Goal: Task Accomplishment & Management: Use online tool/utility

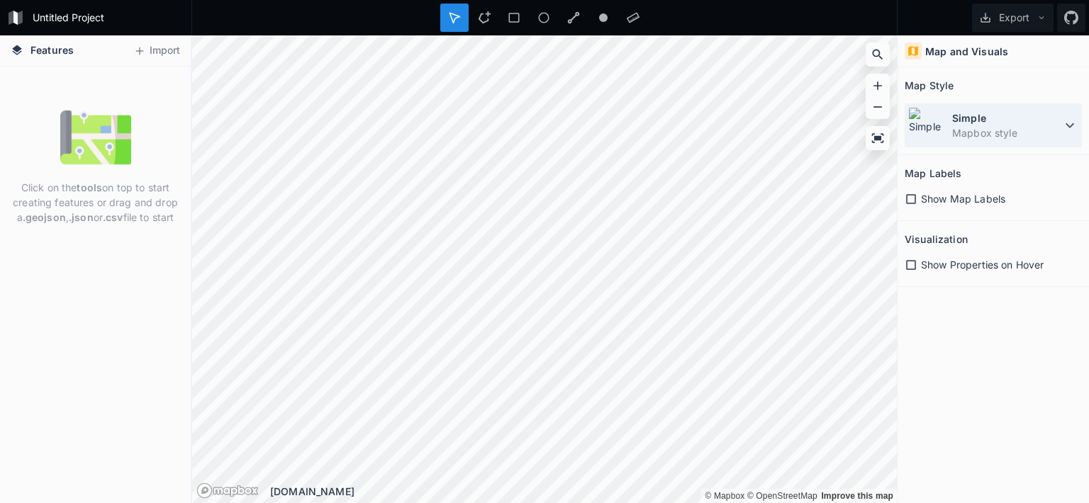
click at [999, 130] on dd "Mapbox style" at bounding box center [1006, 132] width 109 height 15
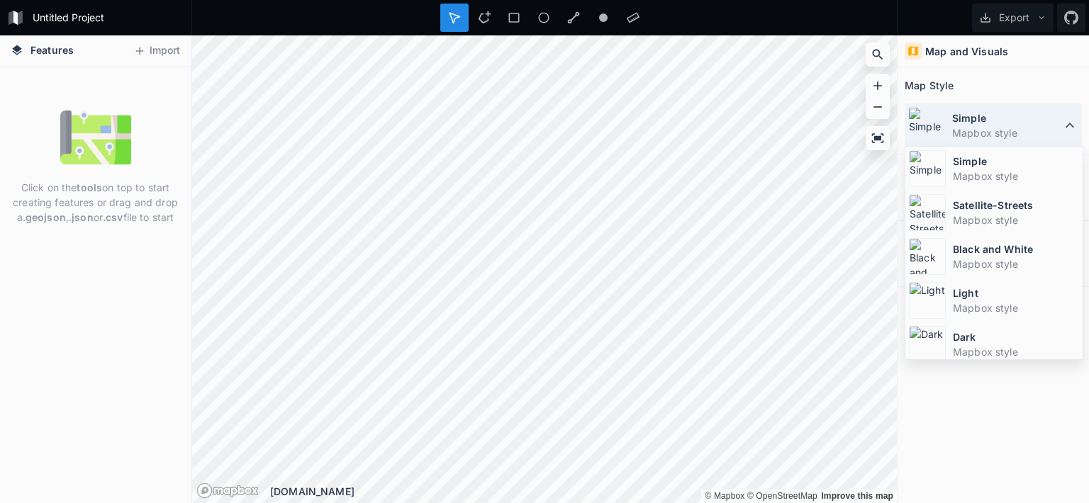
click at [999, 130] on dd "Mapbox style" at bounding box center [1006, 132] width 109 height 15
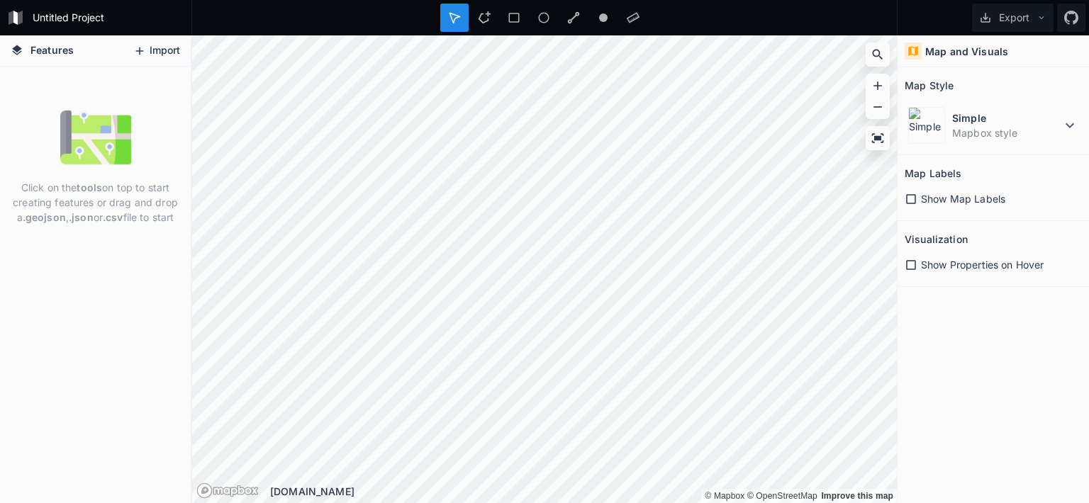
click at [139, 47] on icon at bounding box center [140, 51] width 8 height 8
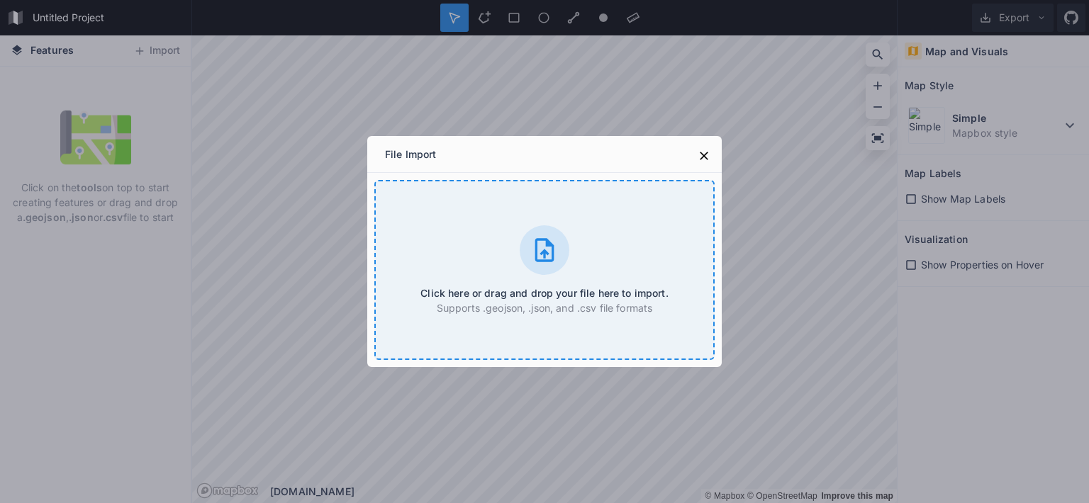
click at [530, 265] on div at bounding box center [545, 250] width 50 height 50
click at [573, 237] on div "Click here or drag and drop your file here to import. Supports .geojson, .json,…" at bounding box center [544, 270] width 340 height 180
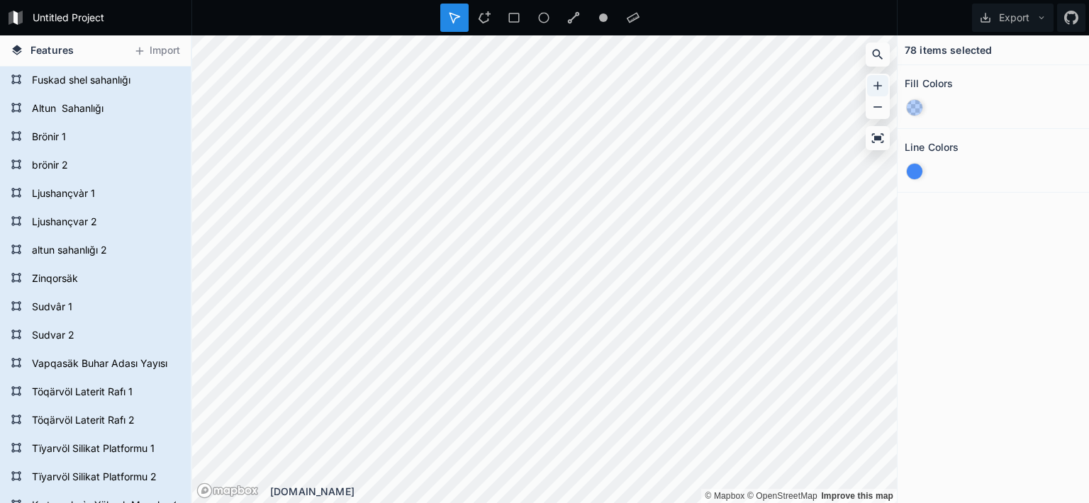
click at [878, 79] on icon at bounding box center [877, 86] width 14 height 14
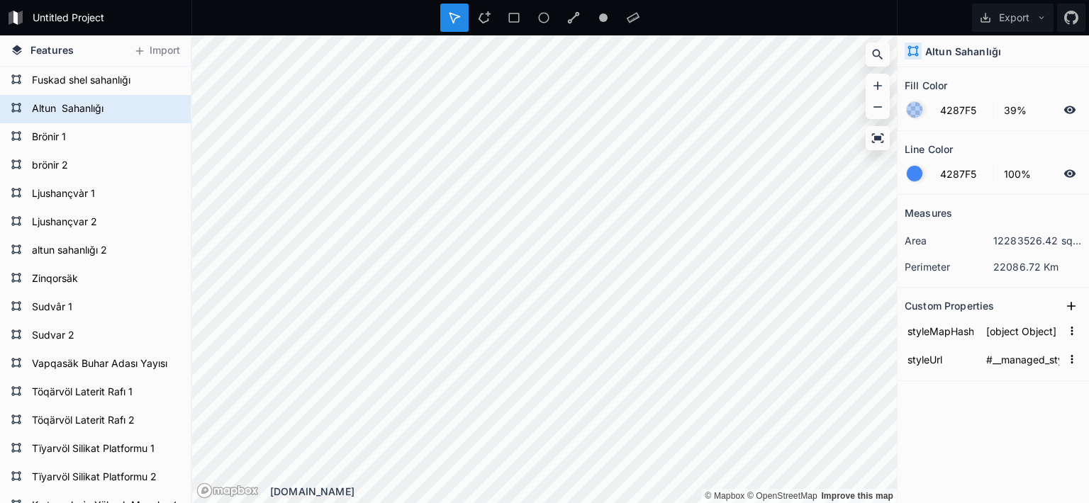
click at [918, 172] on div at bounding box center [915, 174] width 16 height 16
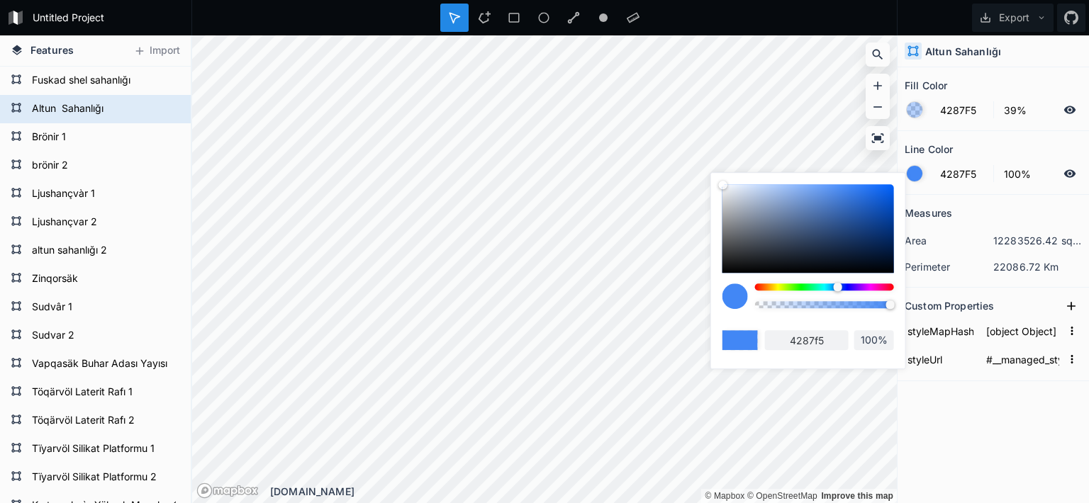
click at [781, 287] on div at bounding box center [824, 287] width 139 height 7
type input "ECF542"
type input "ecf542"
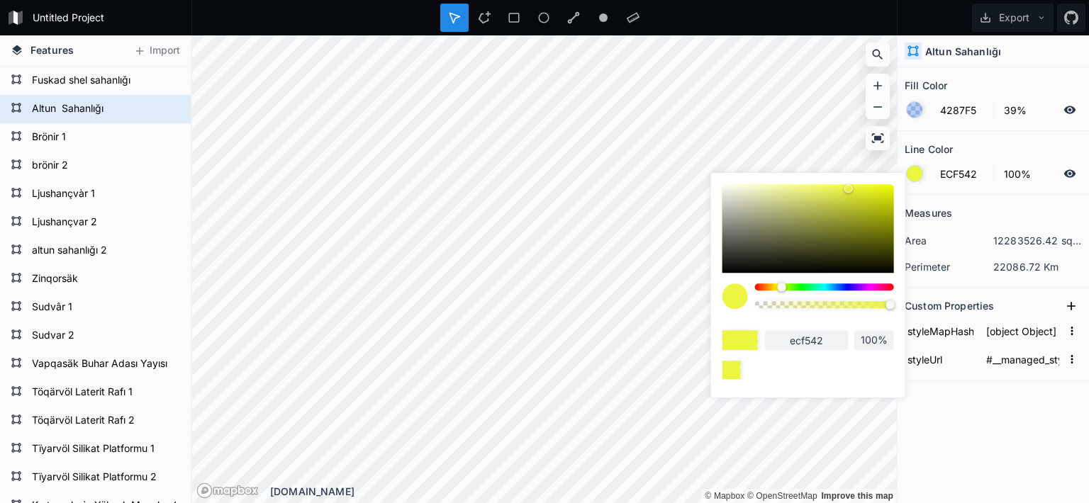
type input "F5D442"
type input "f5d442"
type input "F5D142"
type input "f5d142"
type input "F5CB42"
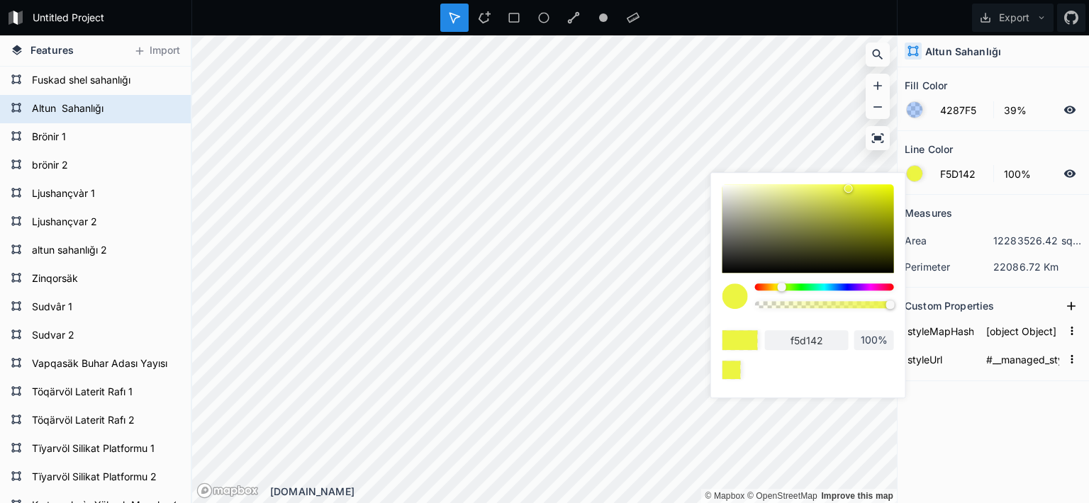
type input "f5cb42"
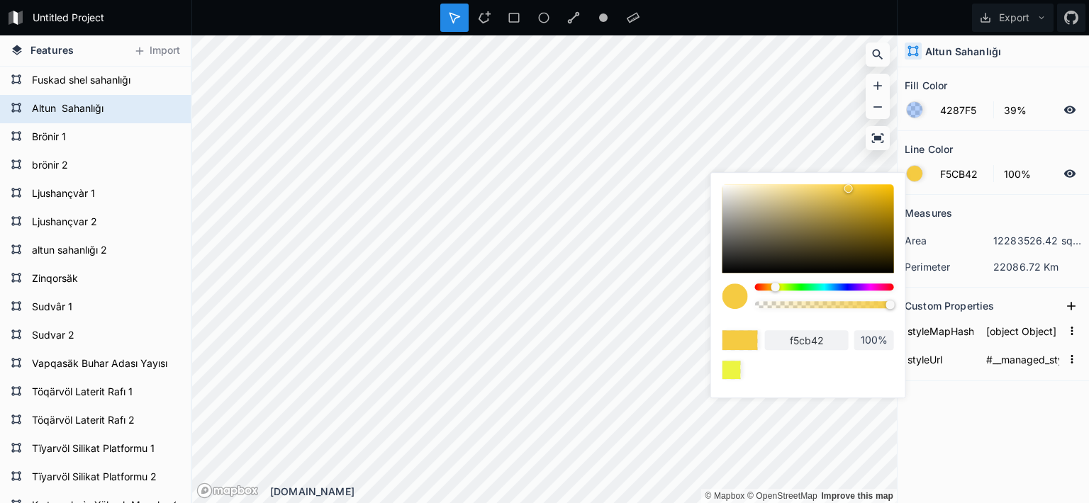
click at [775, 285] on div at bounding box center [774, 287] width 9 height 9
type input "42F5A7"
type input "42f5a7"
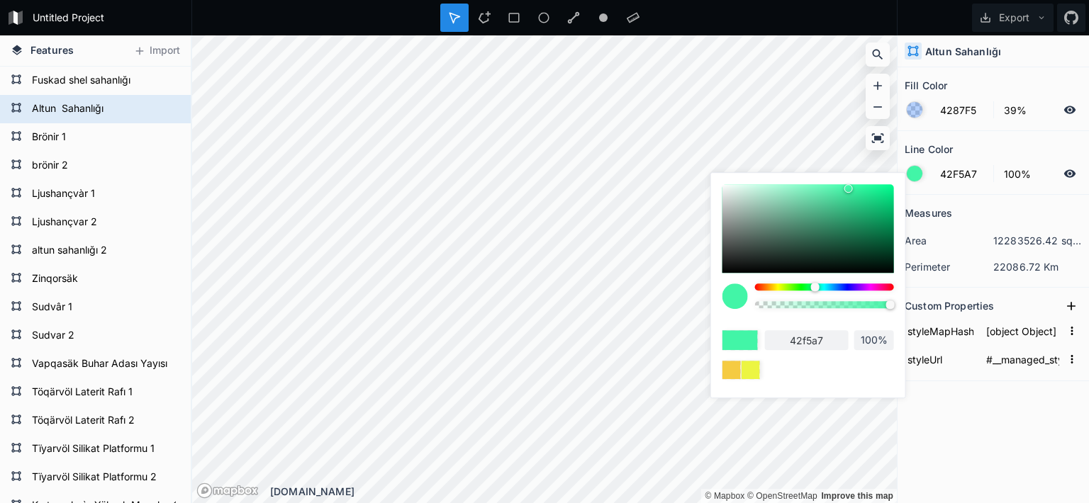
type input "42F5B9"
type input "42f5b9"
type input "42F5D4"
type input "42f5d4"
type input "42ECF5"
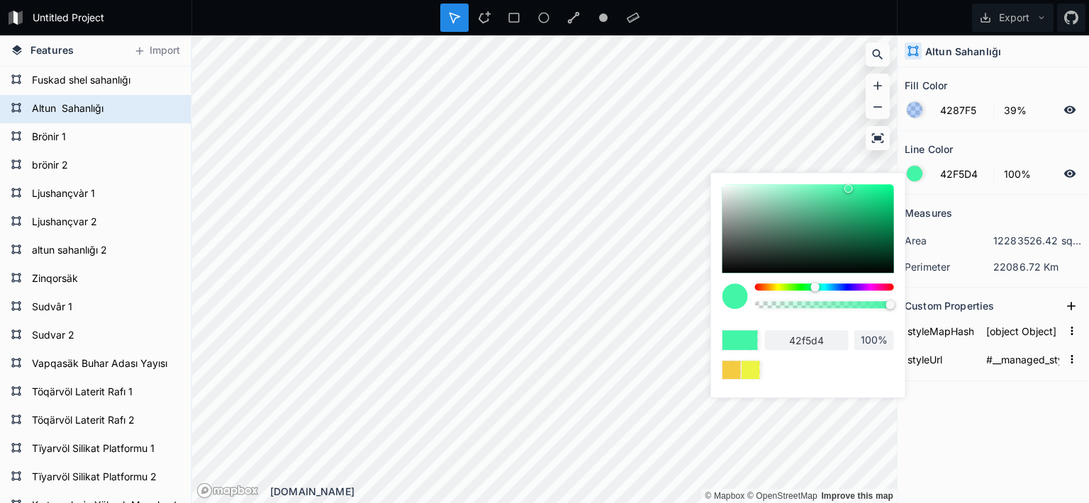
type input "42ecf5"
type input "42DDF5"
type input "42ddf5"
type input "42B3F5"
type input "42b3f5"
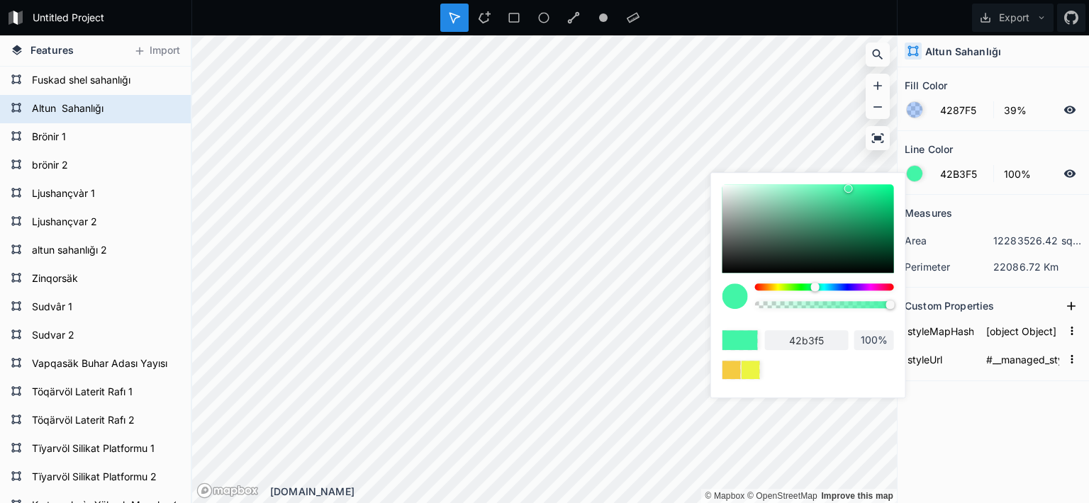
type input "4290F5"
type input "4290f5"
type input "4287F5"
type input "4287f5"
type input "427BF5"
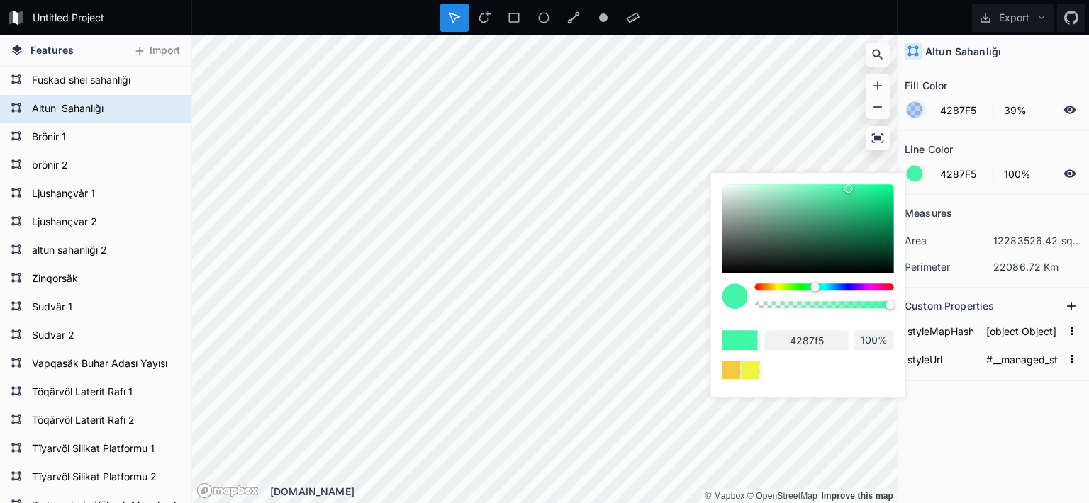
type input "427bf5"
type input "4275F5"
type input "4275f5"
type input "4263F5"
type input "4263f5"
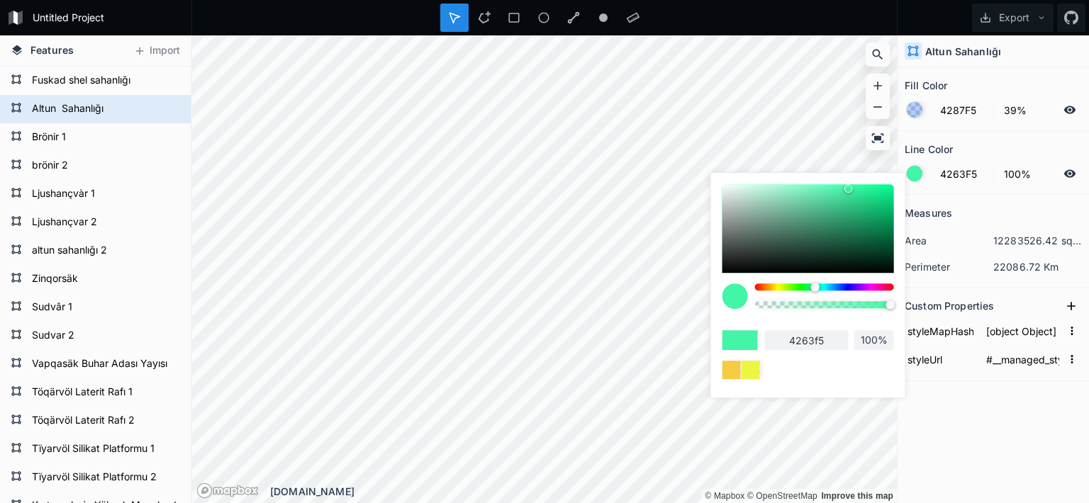
type input "425DF5"
type input "425df5"
type input "4251F5"
type input "4251f5"
type input "424BF5"
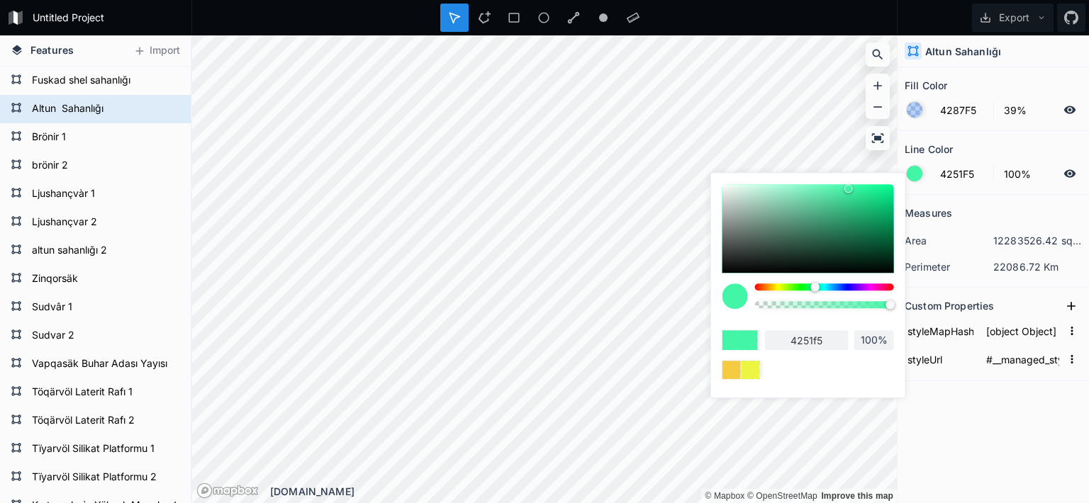
type input "424bf5"
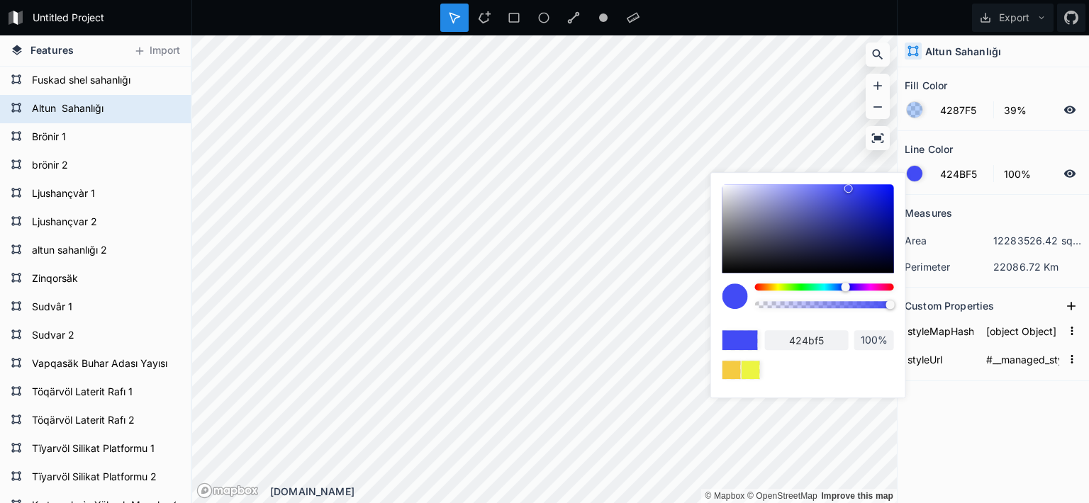
type input "4245F5"
type input "4245f5"
type input "4542F5"
type input "4542f5"
type input "4B42F5"
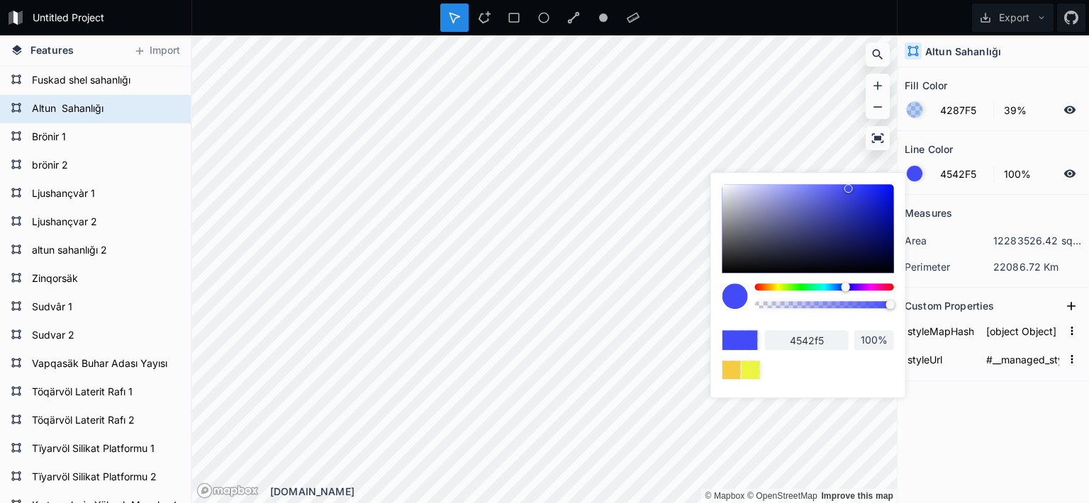
type input "4b42f5"
type input "5142F5"
type input "5142f5"
type input "5442F5"
type input "5442f5"
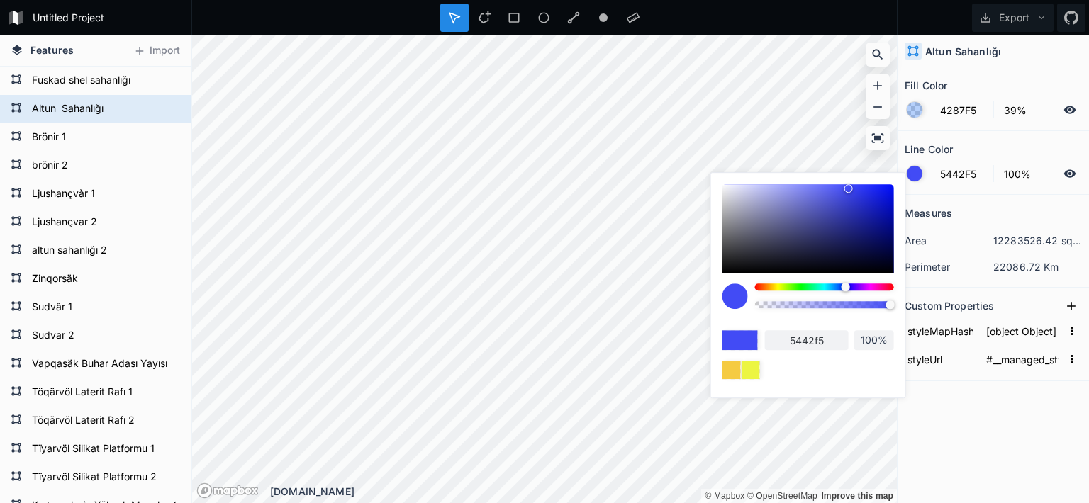
type input "5A42F5"
type input "5a42f5"
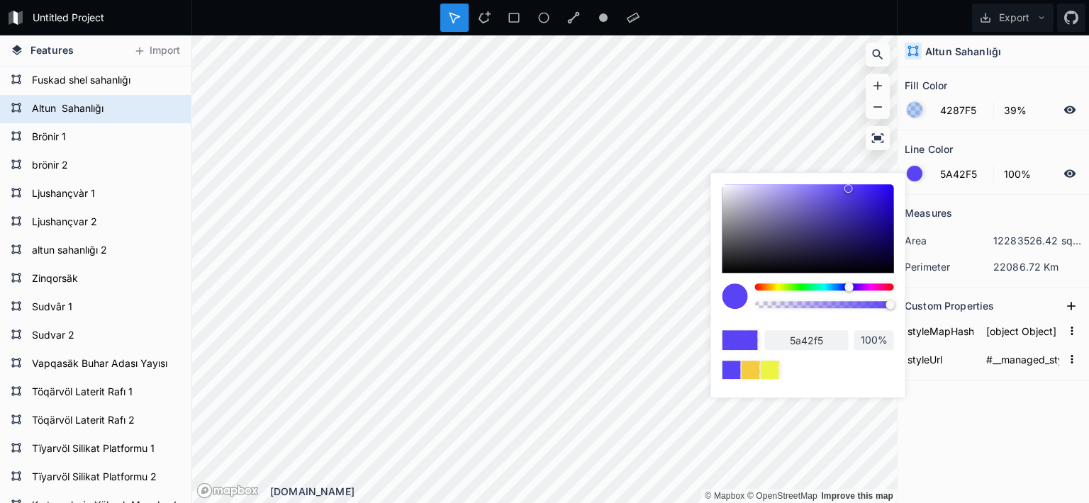
type input "6042F5"
type input "6042f5"
type input "6642F5"
type input "6642f5"
type input "7E42F5"
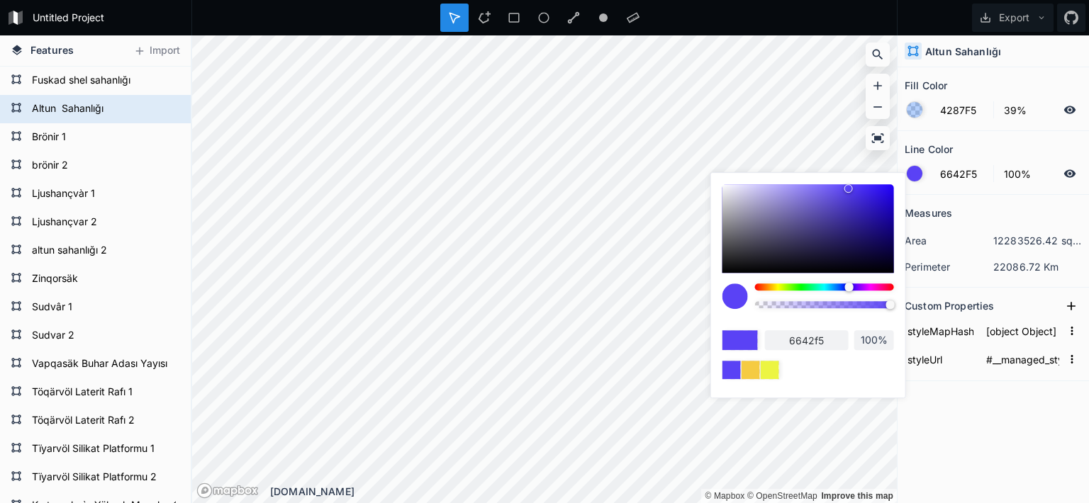
type input "7e42f5"
type input "8442F5"
type input "8442f5"
type input "8A42F5"
type input "8a42f5"
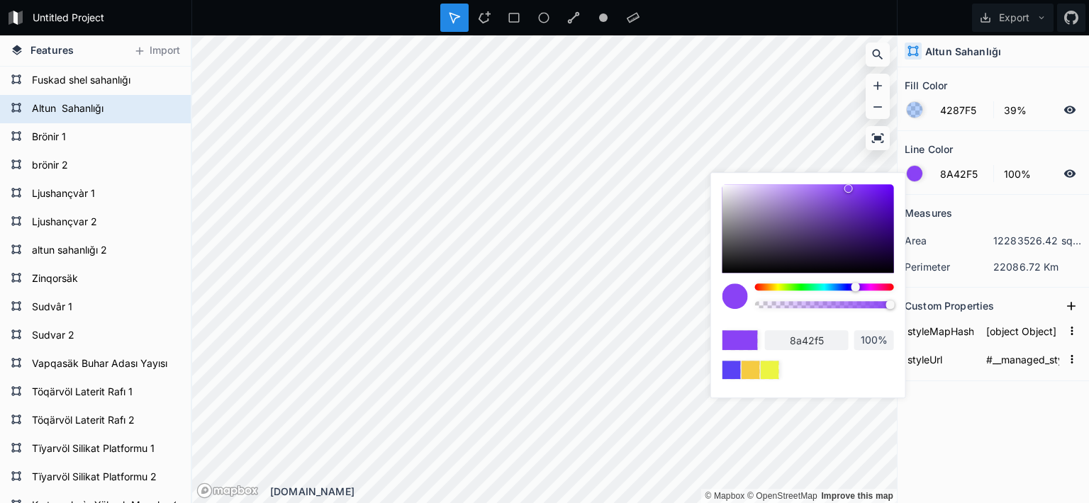
type input "9542F5"
type input "9542f5"
type input "AA42F5"
type input "aa42f5"
type input "F5429E"
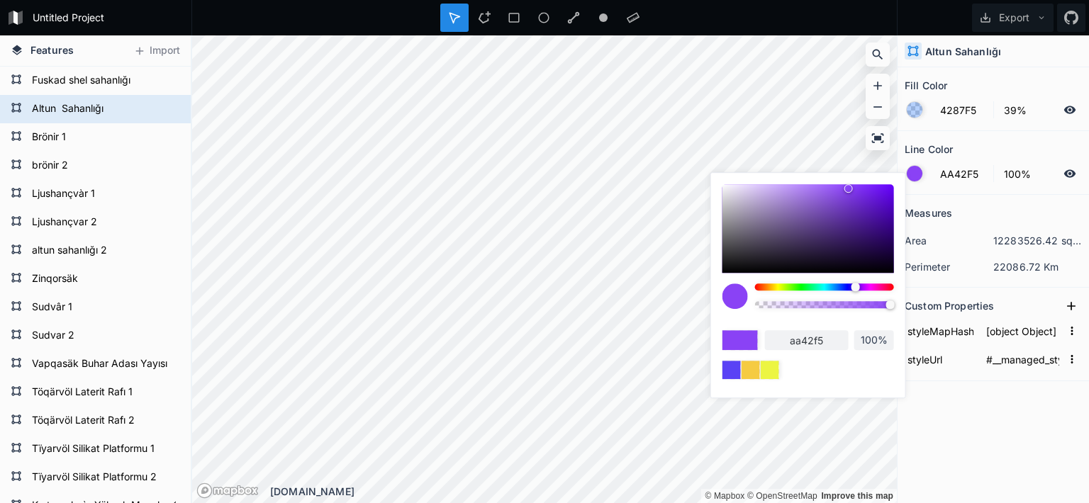
type input "f5429e"
type input "F54293"
type input "f54293"
type input "F5428D"
type input "f5428d"
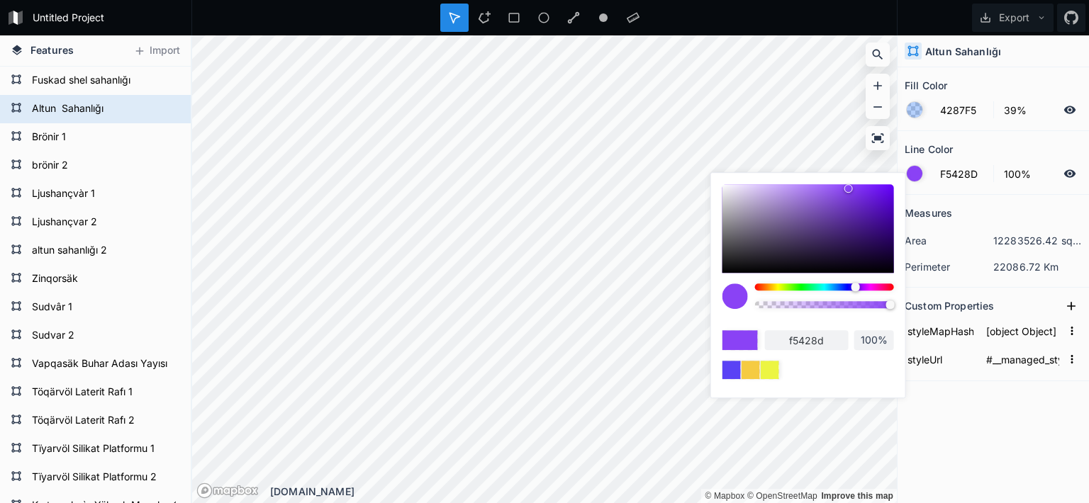
type input "F54287"
type input "f54287"
type input "F54281"
type input "f54281"
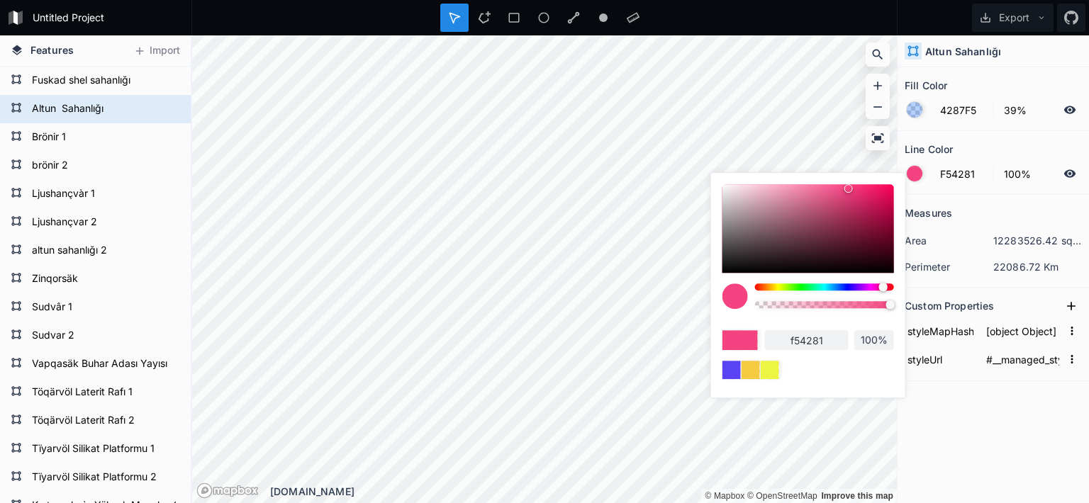
type input "F5427B"
type input "f5427b"
type input "F54275"
type input "f54275"
type input "F5426F"
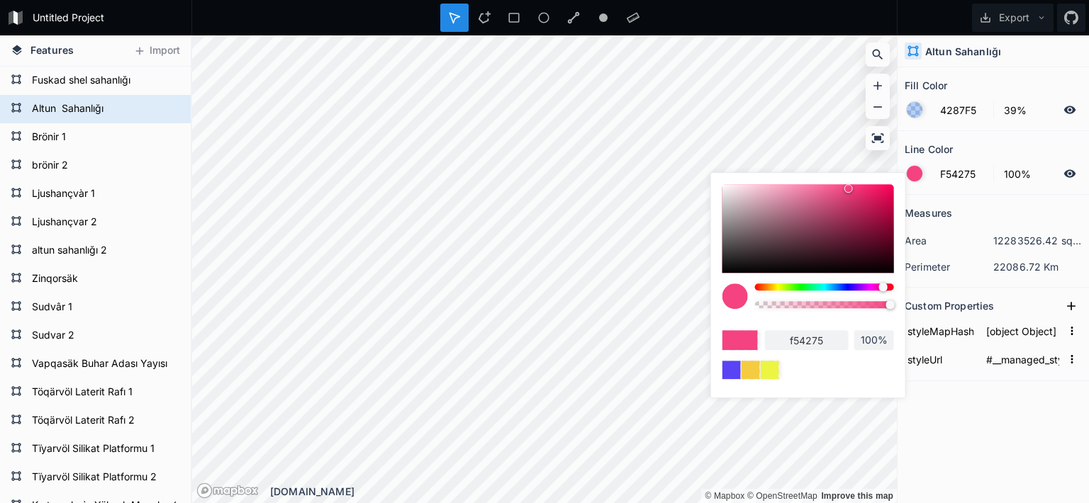
type input "f5426f"
type input "F54269"
type input "f54269"
type input "F54263"
type input "f54263"
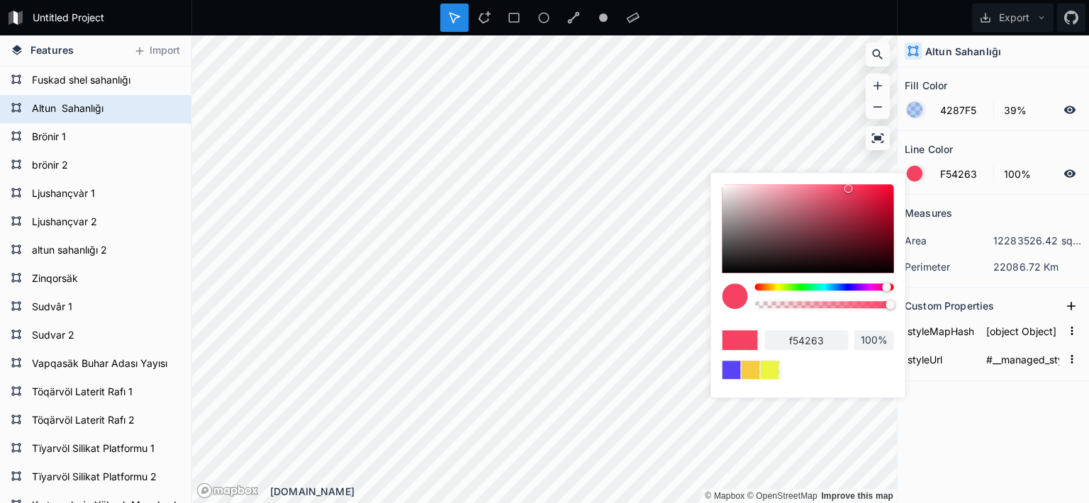
type input "F5425D"
type input "f5425d"
type input "F54257"
type input "f54257"
type input "F54251"
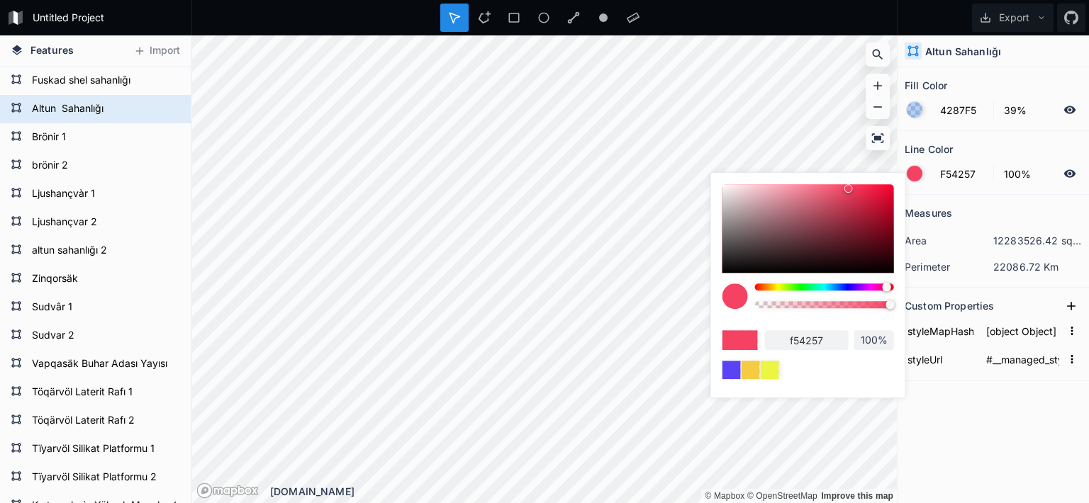
type input "f54251"
type input "F5424B"
type input "f5424b"
type input "F54248"
type input "f54248"
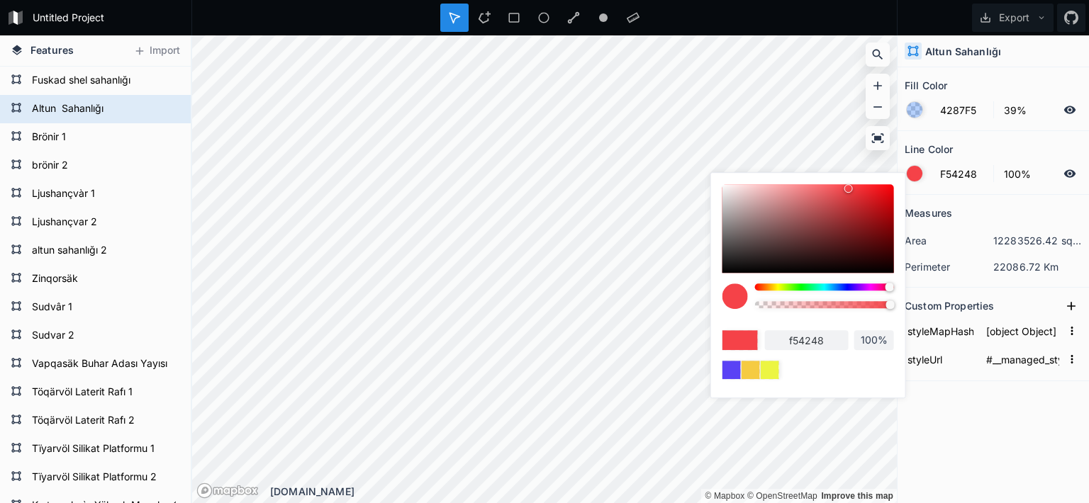
drag, startPoint x: 775, startPoint y: 284, endPoint x: 890, endPoint y: 285, distance: 114.1
click at [890, 285] on div at bounding box center [889, 287] width 9 height 9
type input "84F542"
type input "84f542"
click at [794, 287] on div at bounding box center [824, 287] width 139 height 7
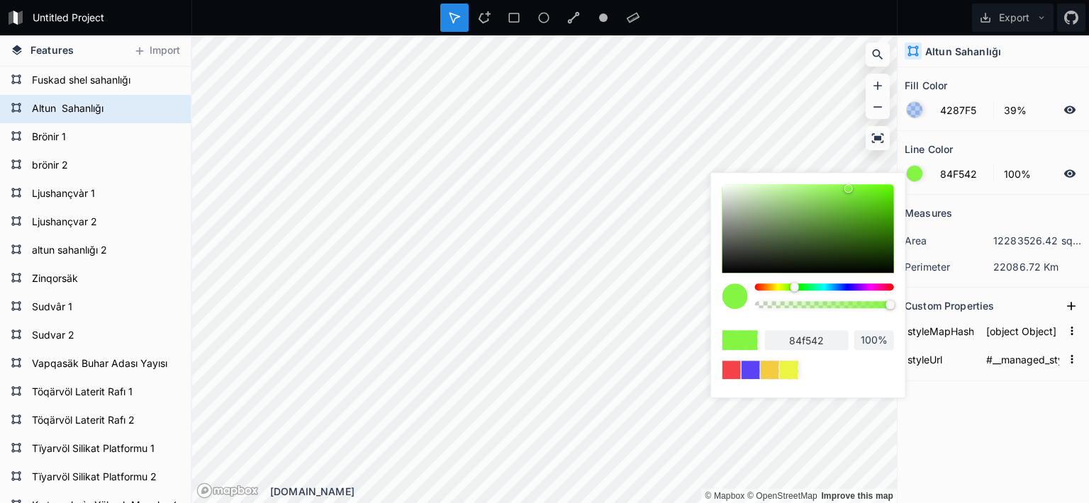
type input "6FF542"
type input "6ff542"
type input "63F542"
type input "63f542"
type input "5DF542"
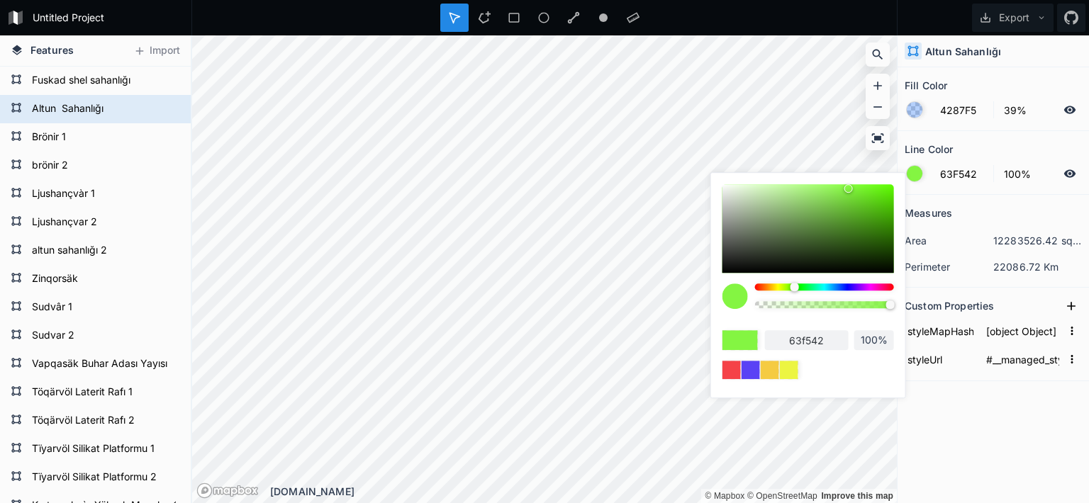
type input "5df542"
type input "57F542"
type input "57f542"
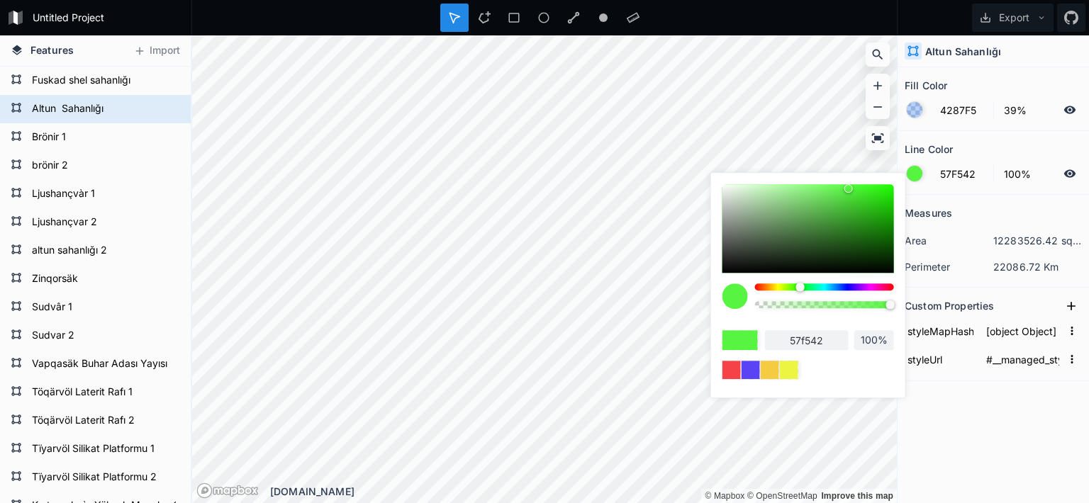
type input "4BF542"
type input "4bf542"
type input "42F545"
type input "42f545"
type input "42F54B"
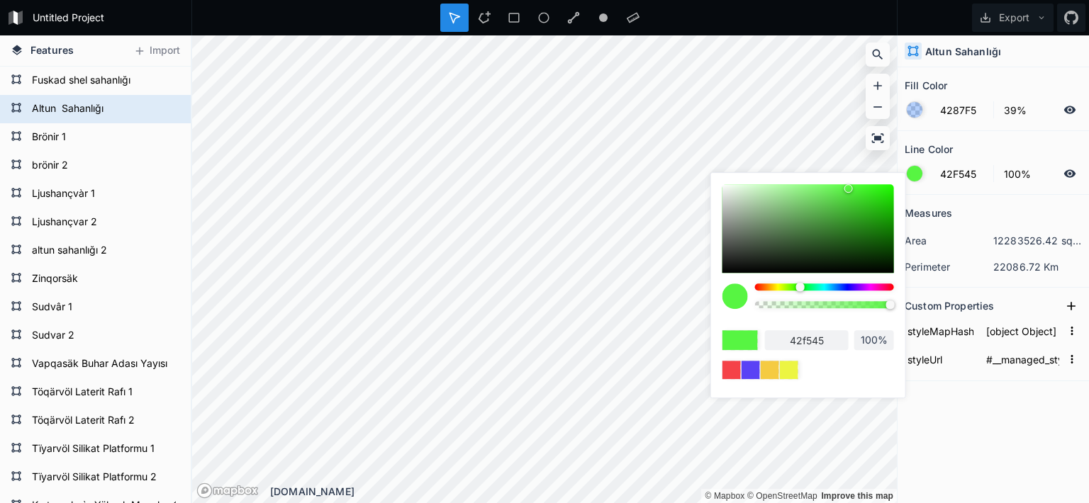
type input "42f54b"
drag, startPoint x: 794, startPoint y: 287, endPoint x: 803, endPoint y: 286, distance: 9.3
click at [803, 286] on div at bounding box center [803, 287] width 9 height 9
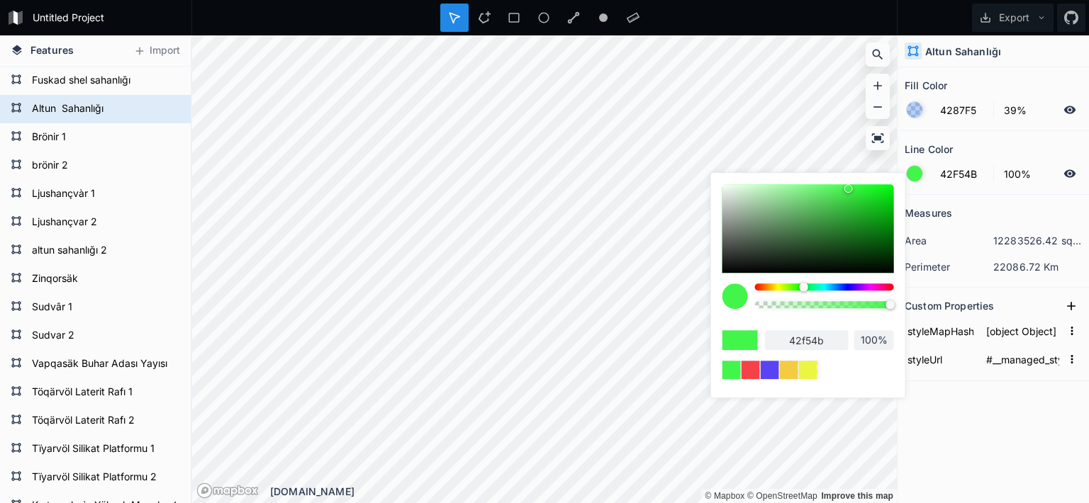
type input "39E341"
type input "39e341"
type input "0E8C14"
type input "0e8c14"
type input "0E8A14"
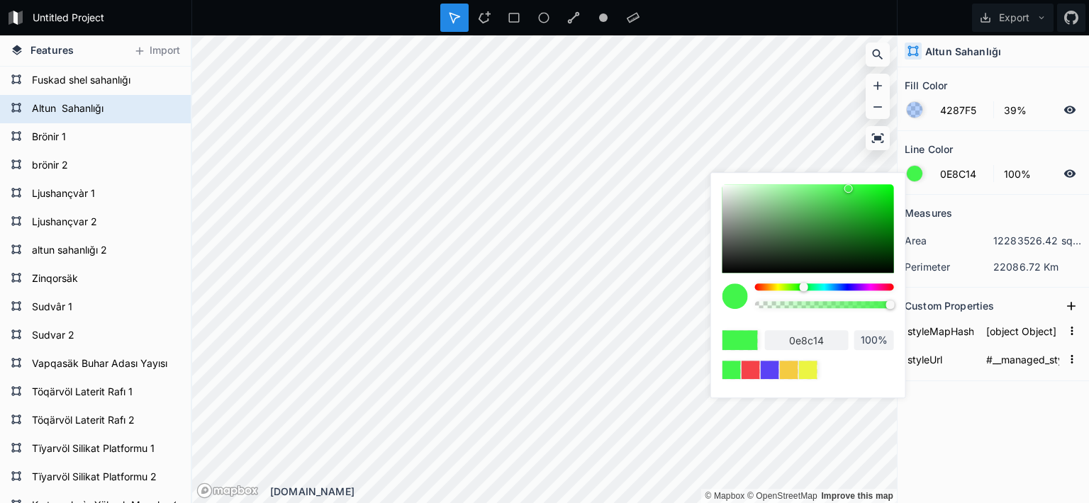
type input "0e8a14"
type input "0C8512"
type input "0c8512"
type input "0B8011"
type input "0b8011"
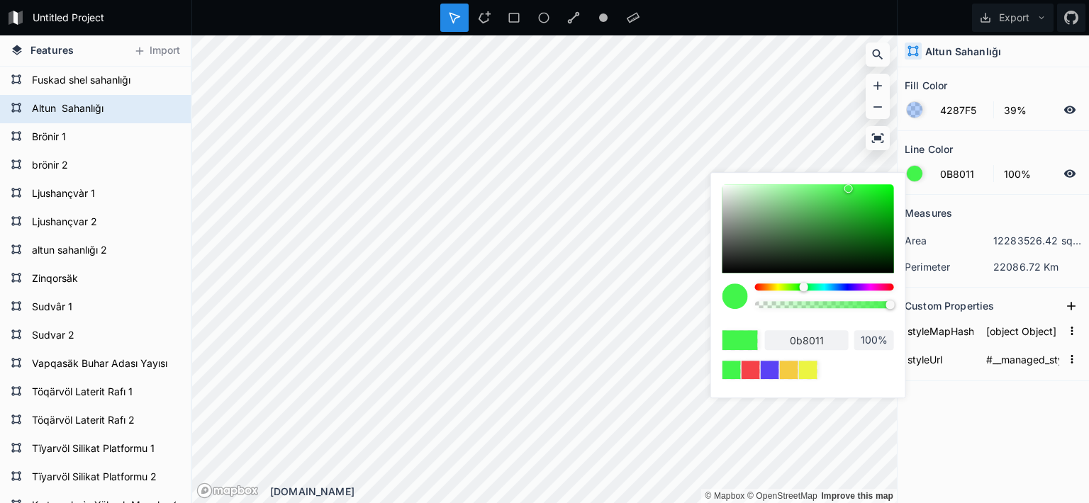
type input "0B7A11"
type input "0b7a11"
type input "0B7510"
type input "0b7510"
type input "0A700F"
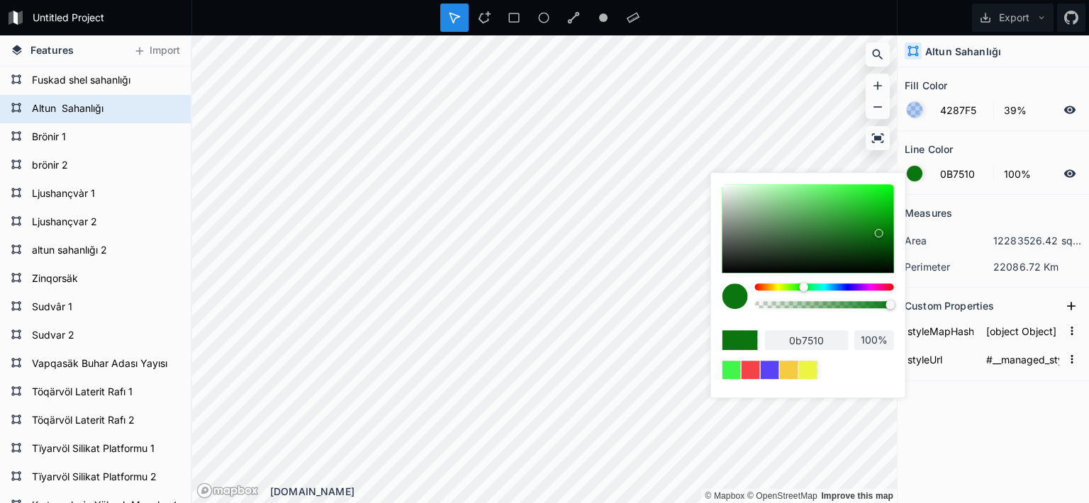
type input "0a700f"
type input "0A6E0F"
type input "0a6e0f"
type input "0A6B0F"
type input "0a6b0f"
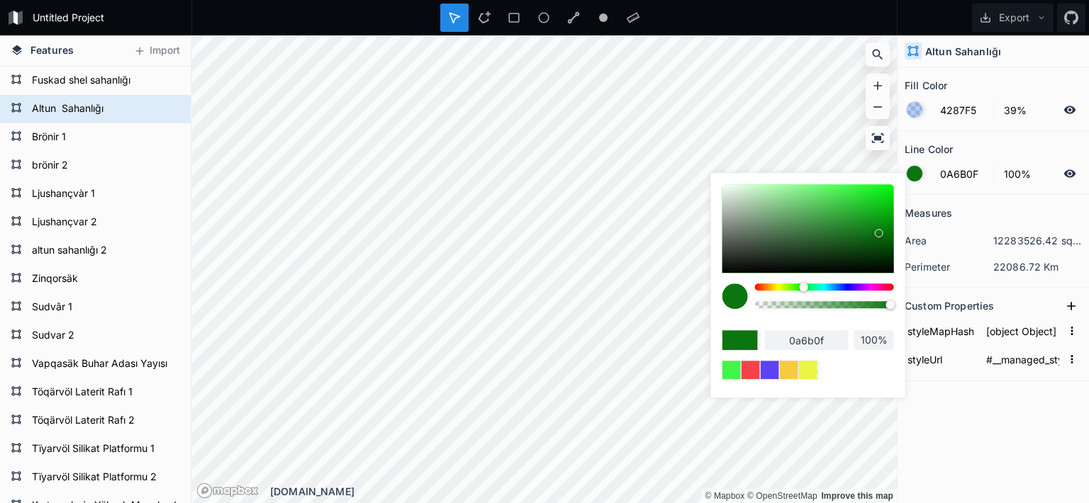
type input "08690D"
type input "08690d"
type input "08660D"
type input "08660d"
type input "08630D"
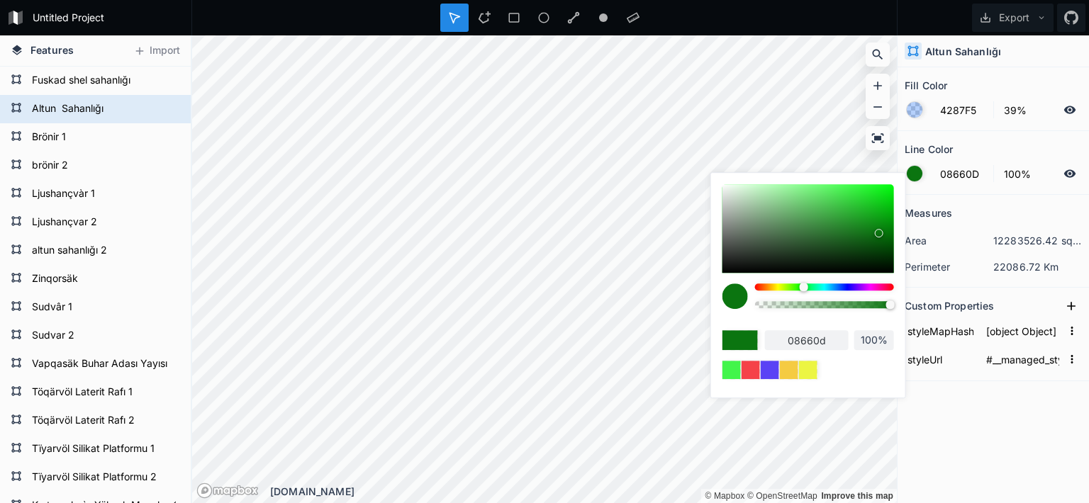
type input "08630d"
type input "08610C"
type input "08610c"
type input "085E0C"
type input "085e0c"
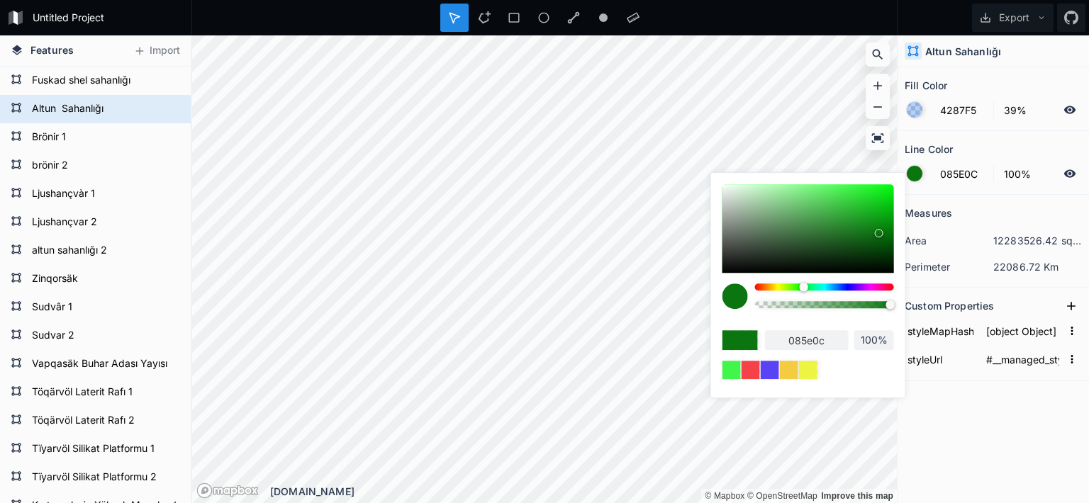
type input "08570C"
type input "08570c"
type input "08540B"
type input "08540b"
type input "07520B"
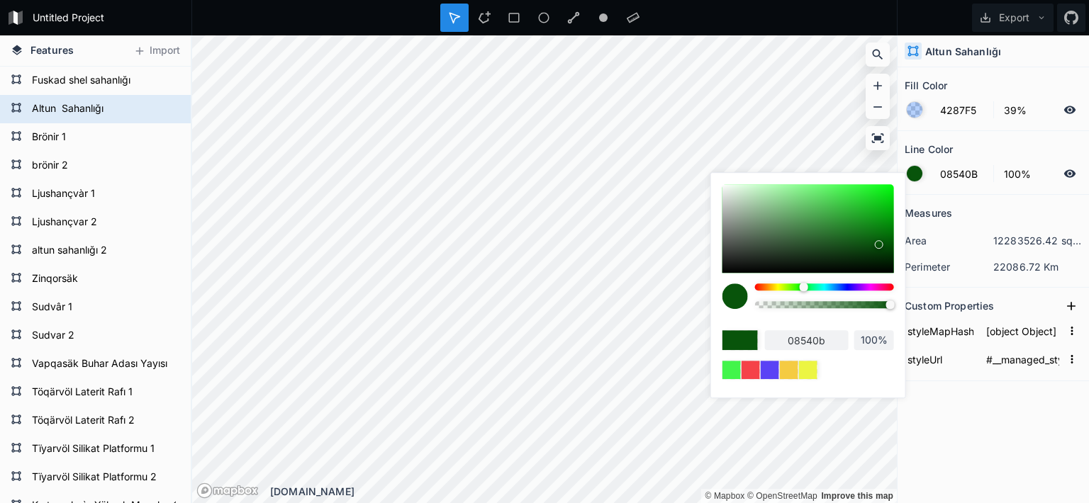
type input "07520b"
type input "07520A"
type input "07520a"
type input "06520A"
type input "06520a"
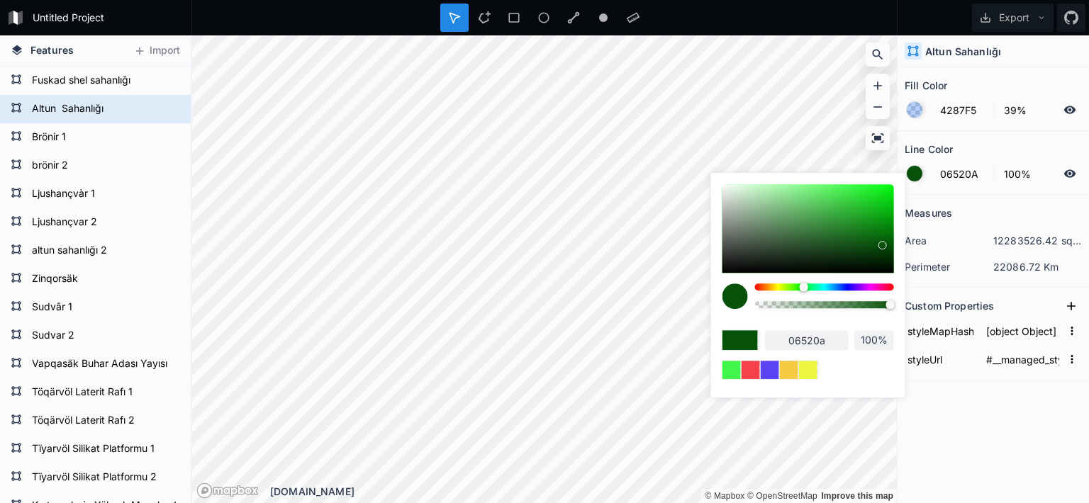
type input "055409"
type input "055709"
type input "045708"
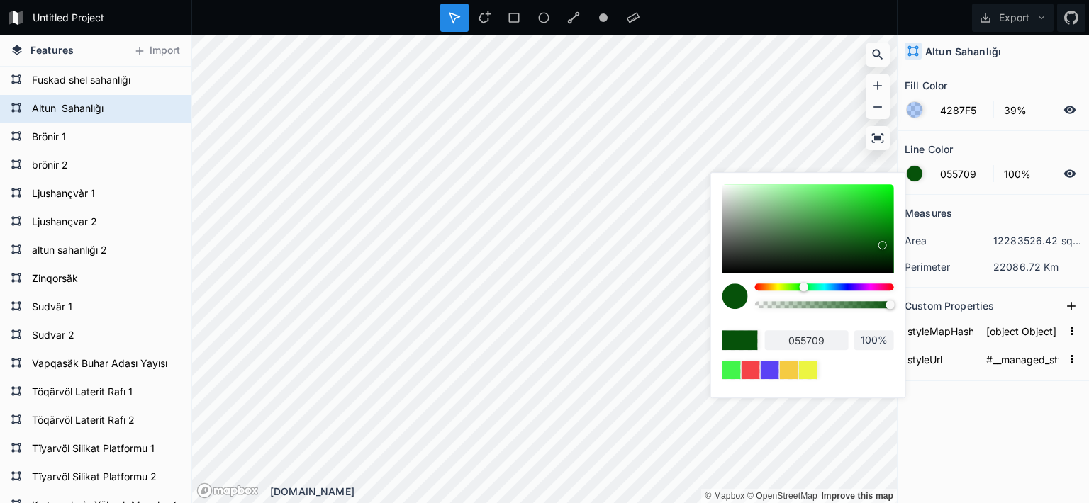
type input "045708"
type input "045909"
type input "056109"
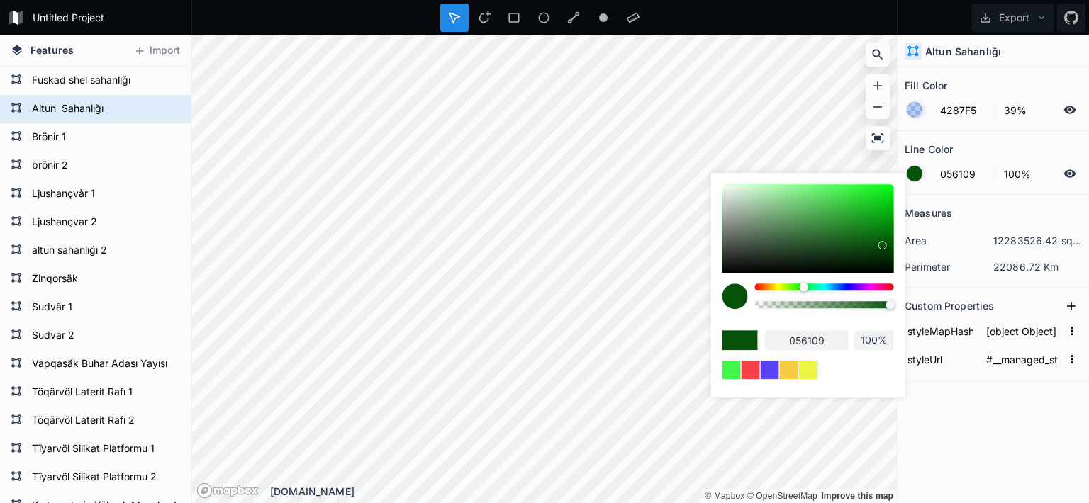
type input "056B0A"
type input "056b0a"
type input "06700B"
type input "06700b"
type input "06730B"
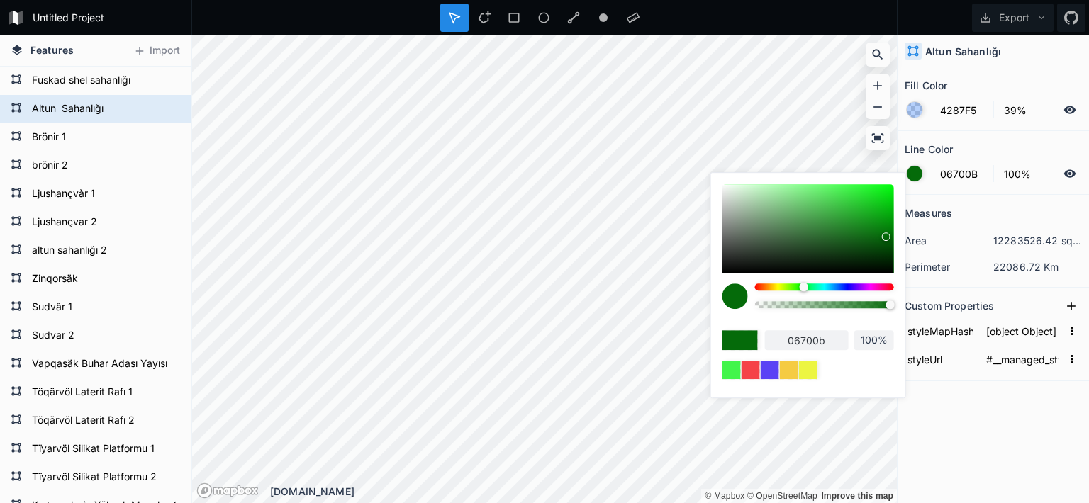
type input "06730b"
type input "06750B"
type input "06750b"
type input "067A0C"
type input "067a0c"
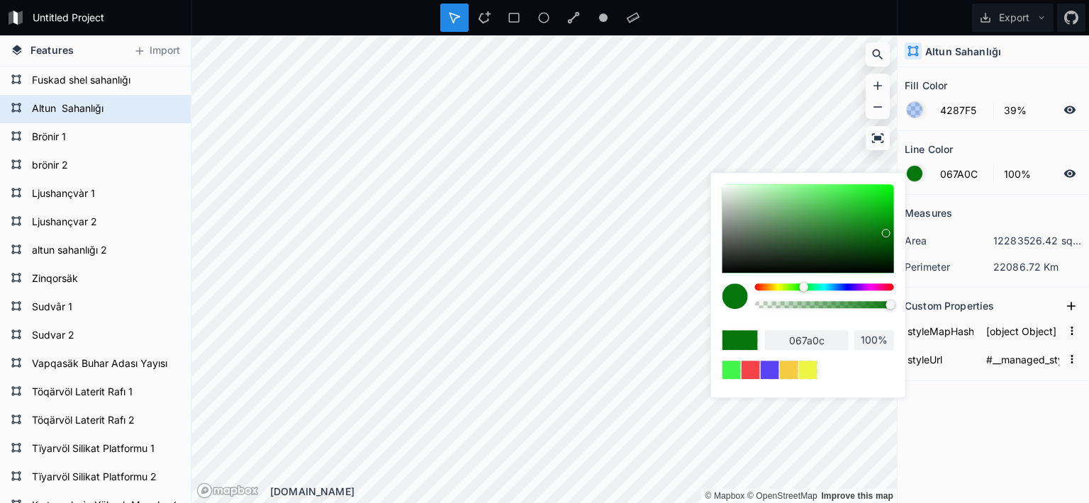
type input "06800C"
type input "06800c"
type input "07820D"
type input "07820d"
type input "07850D"
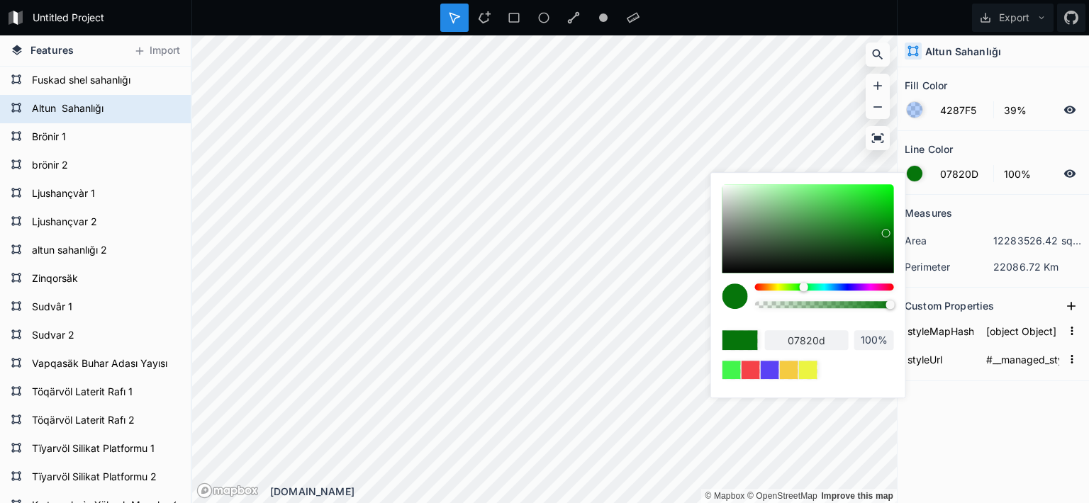
type input "07850d"
type input "078A0D"
type input "078a0d"
type input "068A0C"
type input "068a0c"
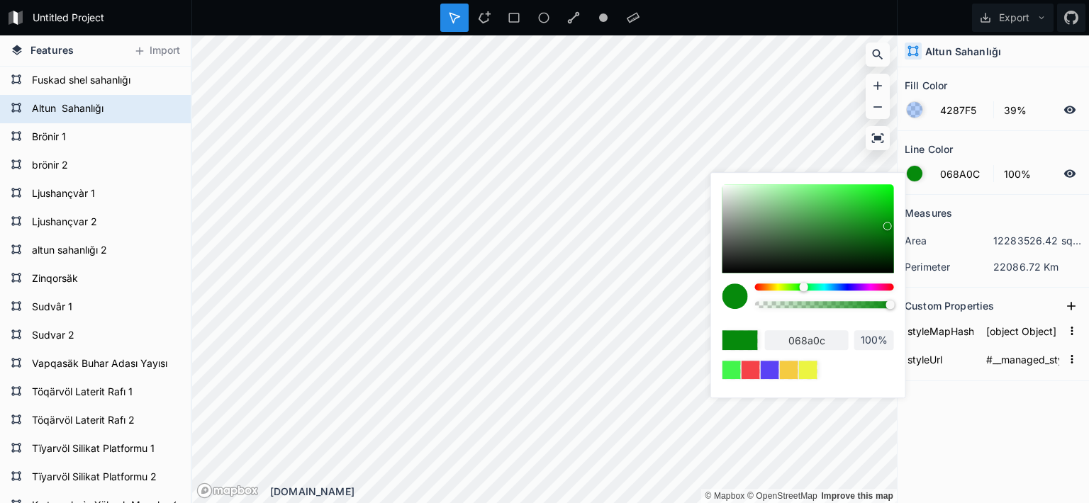
drag, startPoint x: 846, startPoint y: 189, endPoint x: 887, endPoint y: 225, distance: 54.7
click at [887, 225] on div at bounding box center [887, 226] width 9 height 9
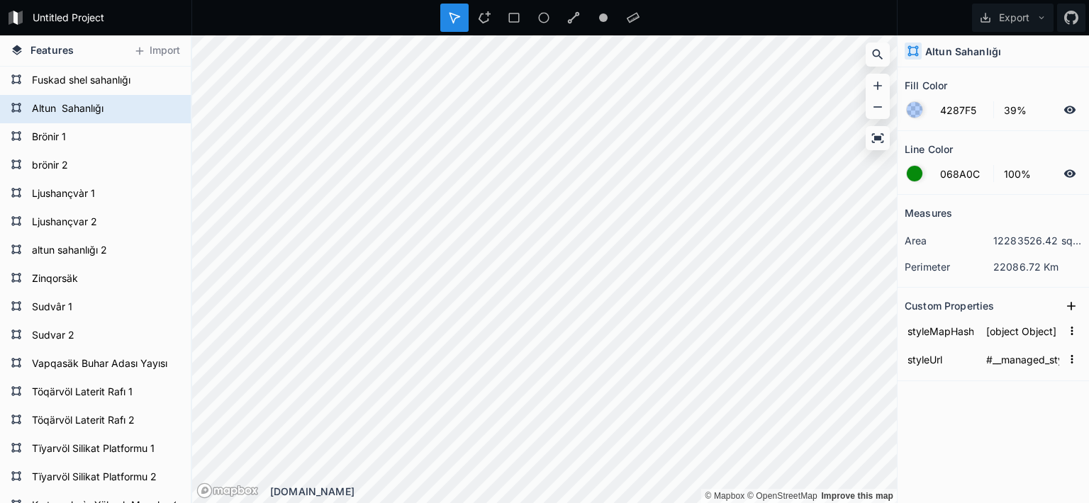
click at [916, 102] on div at bounding box center [915, 110] width 16 height 16
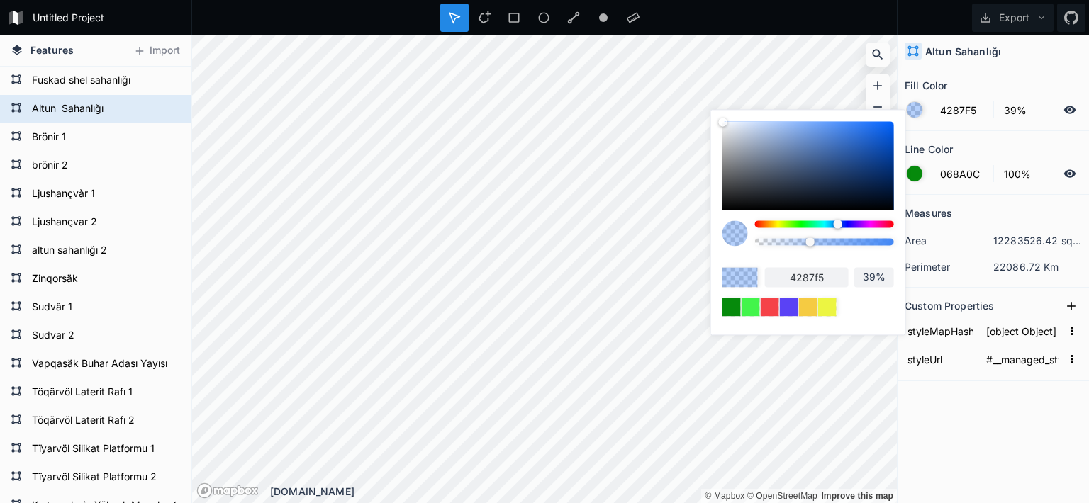
click at [916, 103] on div at bounding box center [915, 110] width 16 height 16
type input "42F566"
type input "42f566"
type input "42F545"
type input "42f545"
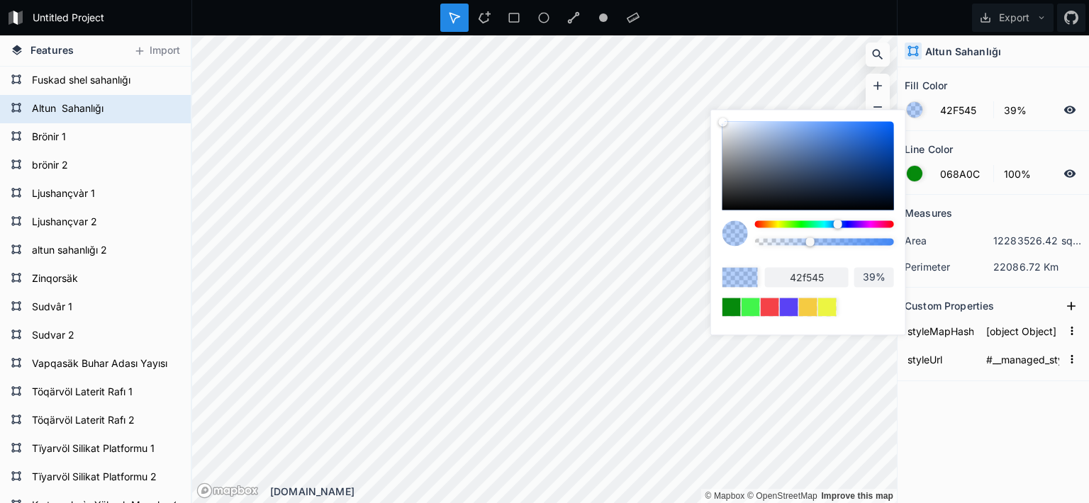
type input "57F542"
type input "57f542"
type input "9BF542"
type input "9bf542"
type input "ADF542"
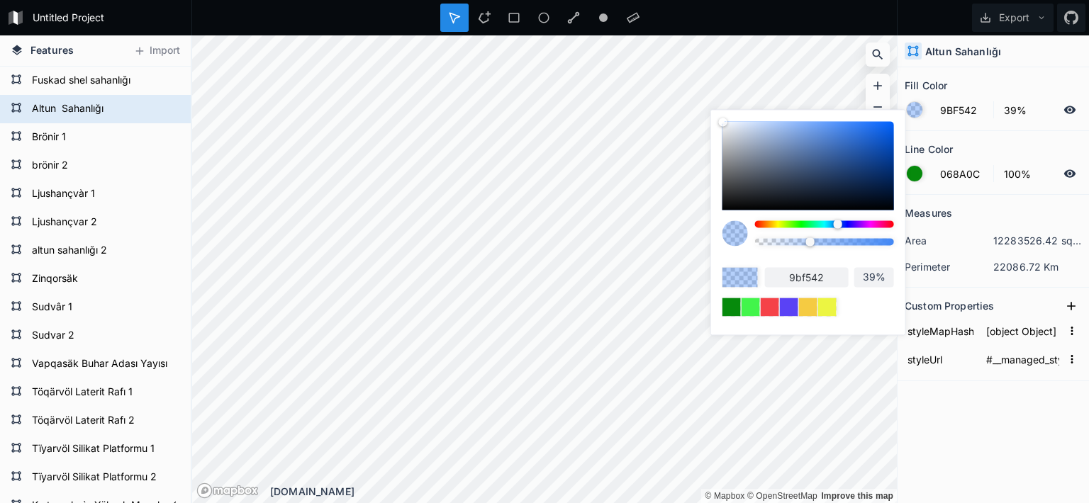
type input "adf542"
type input "E0F542"
type input "e0f542"
type input "F5DA42"
type input "f5da42"
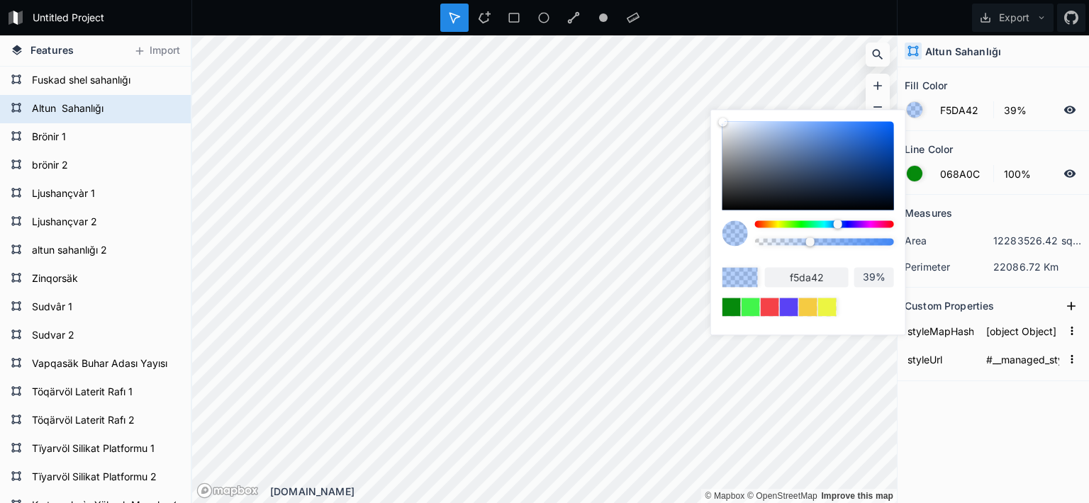
type input "F5CB42"
type input "f5cb42"
type input "F5A742"
type input "f5a742"
type input "F59B42"
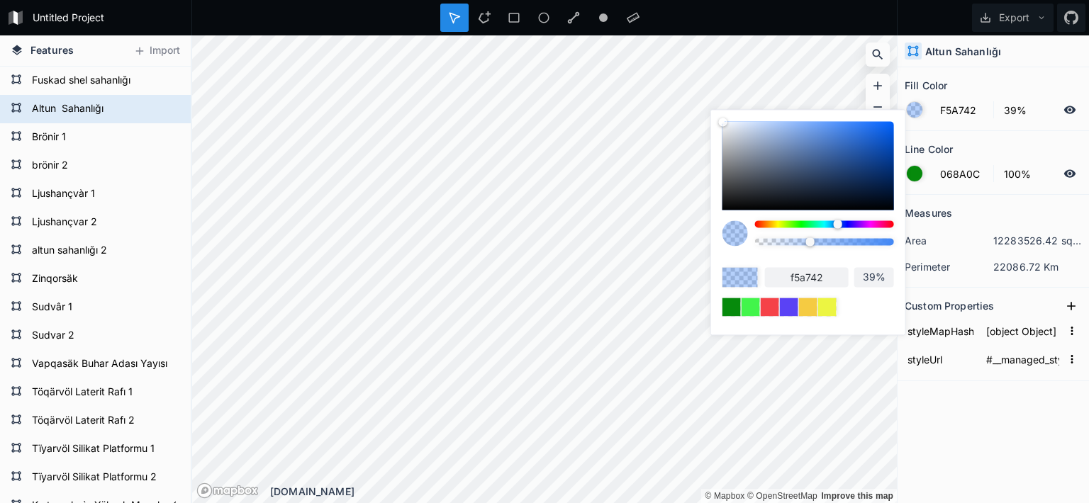
type input "f59b42"
type input "F58A42"
type input "f58a42"
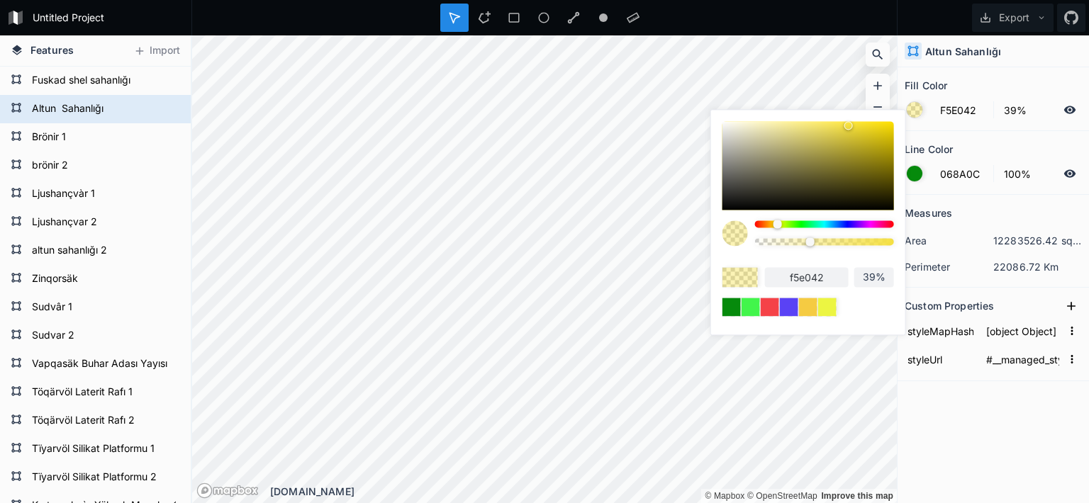
drag, startPoint x: 836, startPoint y: 220, endPoint x: 778, endPoint y: 225, distance: 59.0
click at [778, 225] on div at bounding box center [777, 224] width 9 height 9
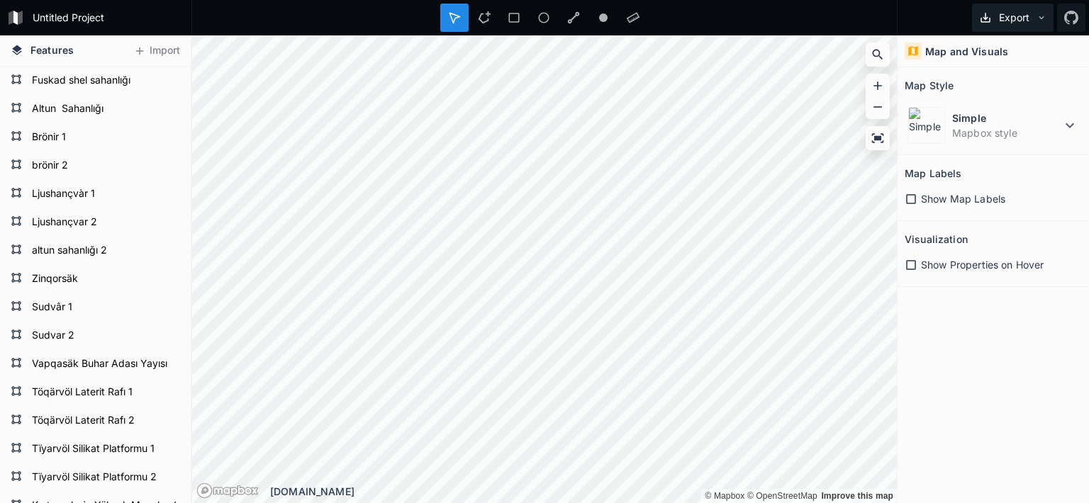
click at [1043, 21] on icon at bounding box center [1041, 18] width 10 height 10
click at [882, 86] on icon at bounding box center [877, 86] width 14 height 14
click at [919, 271] on div "Features Import Drúnask Skölnarth Hälnorvól Kyrtsprakvàr Yüksek Mezaları 3 Kyrt…" at bounding box center [544, 269] width 1089 height 468
click at [911, 203] on icon at bounding box center [910, 199] width 13 height 13
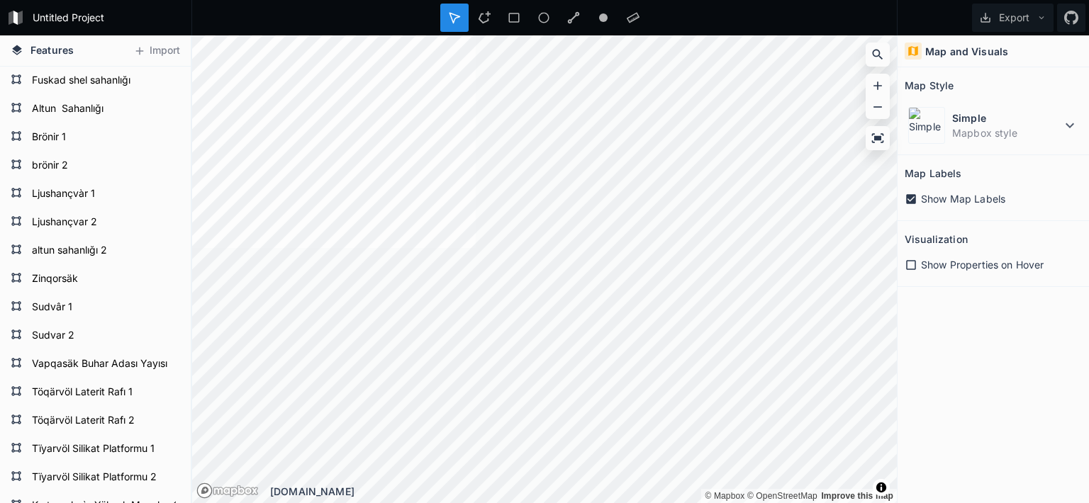
click at [911, 203] on icon at bounding box center [910, 199] width 13 height 13
click at [909, 265] on icon at bounding box center [910, 265] width 13 height 13
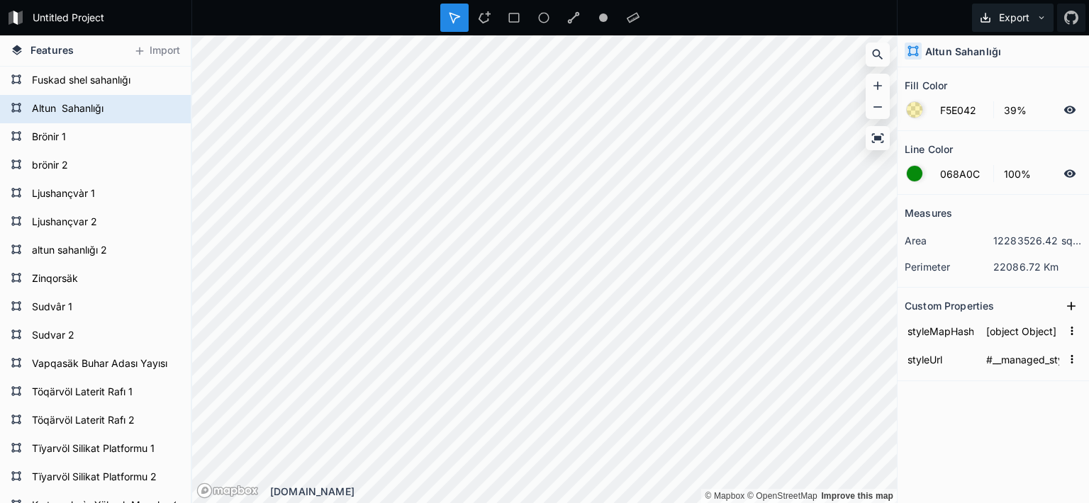
click at [1035, 18] on button "Export" at bounding box center [1013, 18] width 82 height 28
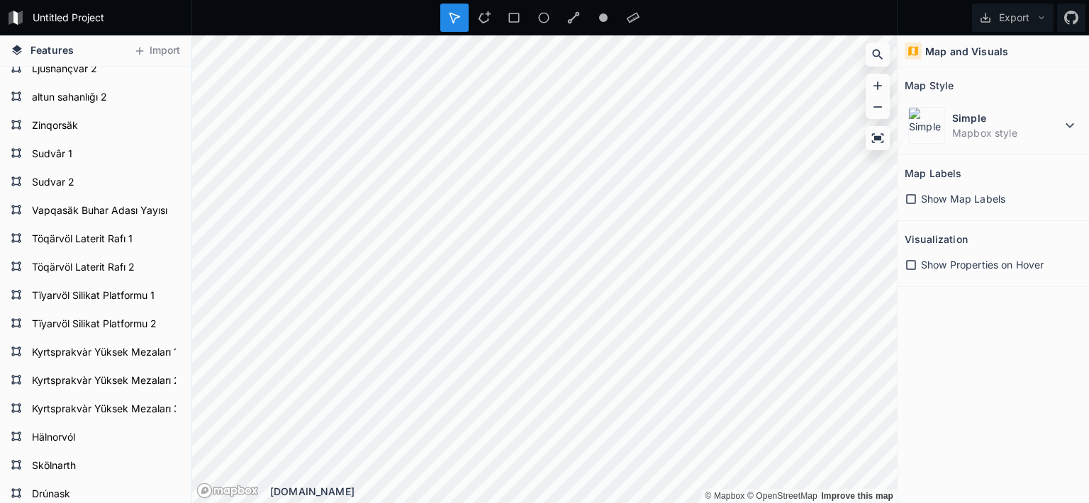
scroll to position [264, 0]
